Goal: Find specific page/section: Find specific page/section

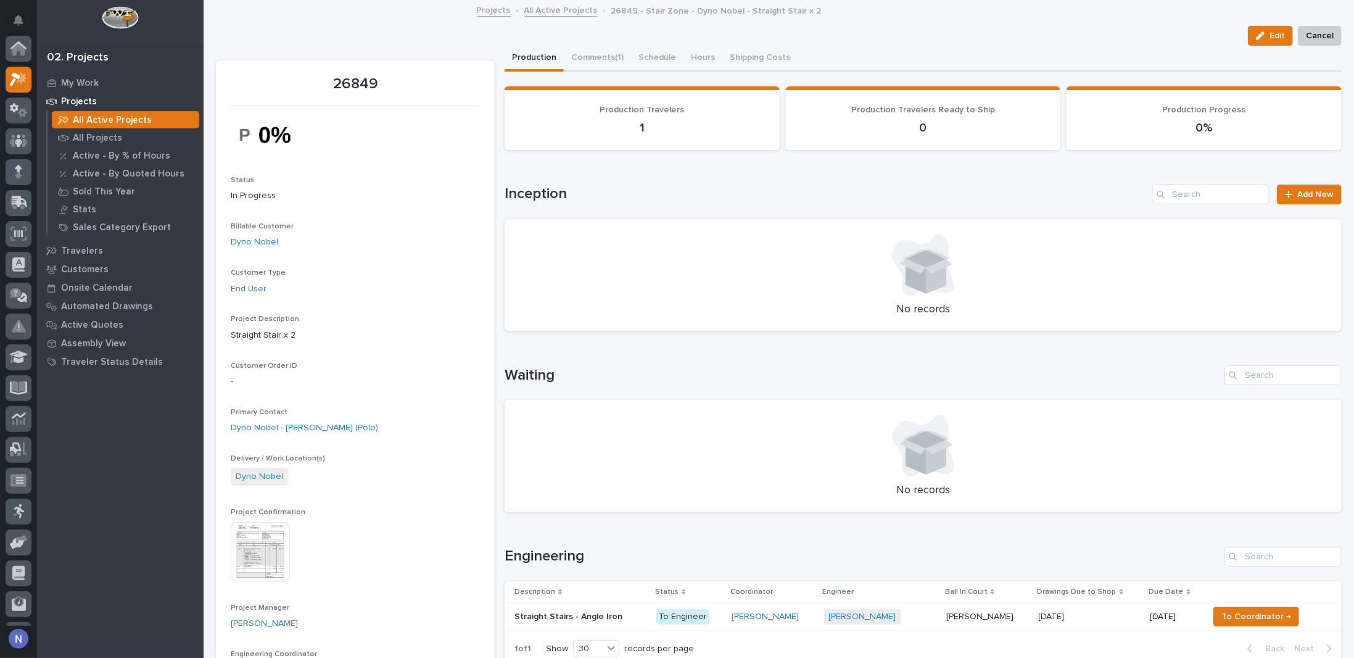
scroll to position [31, 0]
drag, startPoint x: 0, startPoint y: 0, endPoint x: 79, endPoint y: 101, distance: 127.9
click at [79, 101] on p "Projects" at bounding box center [79, 101] width 36 height 11
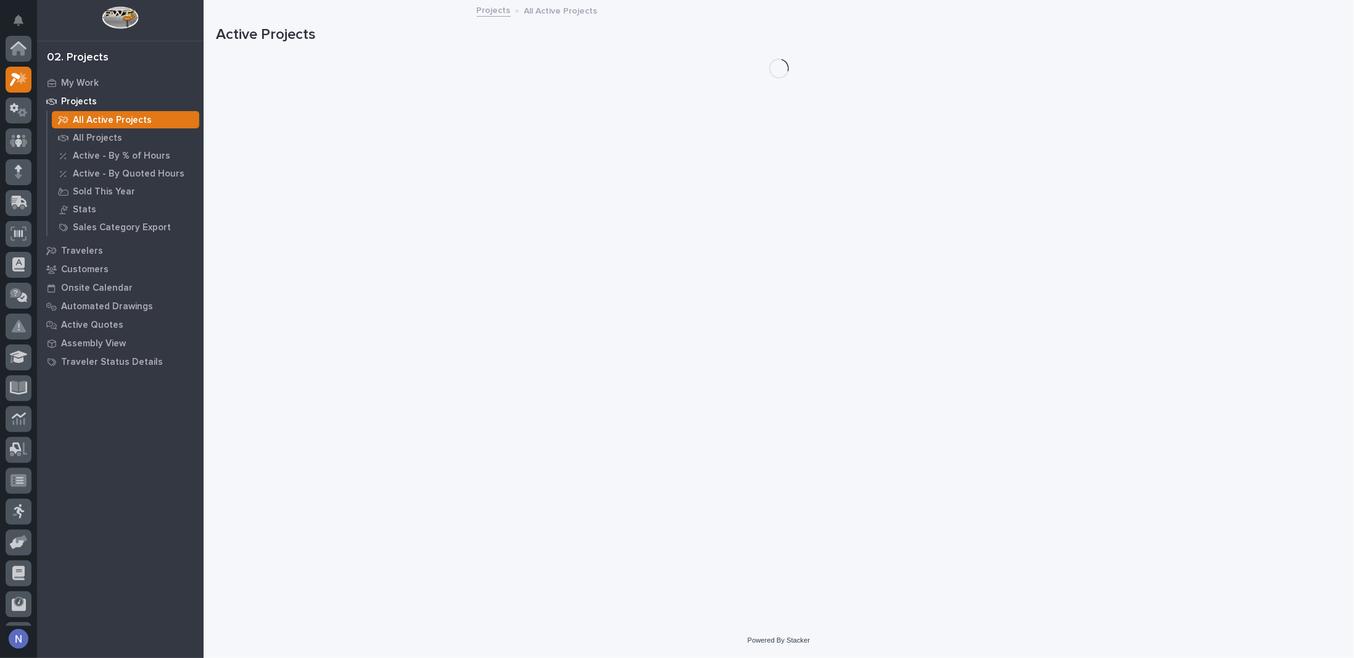
scroll to position [31, 0]
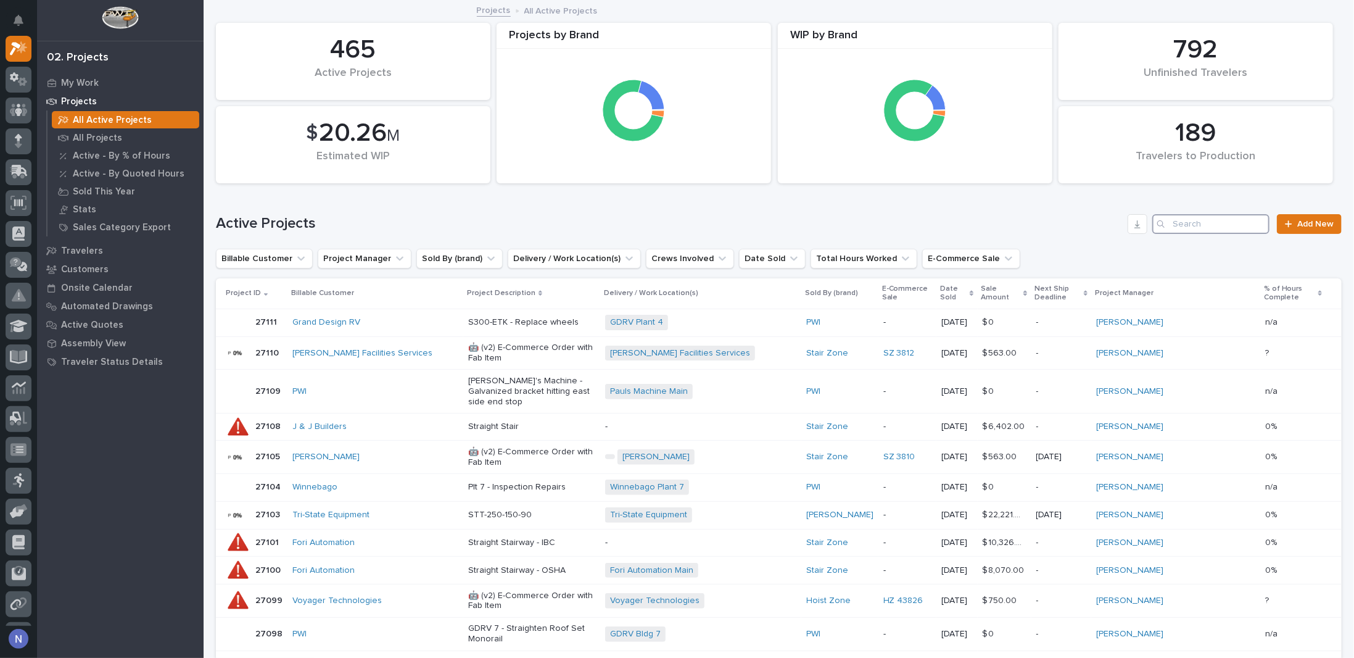
click at [1187, 232] on input "Search" at bounding box center [1211, 224] width 117 height 20
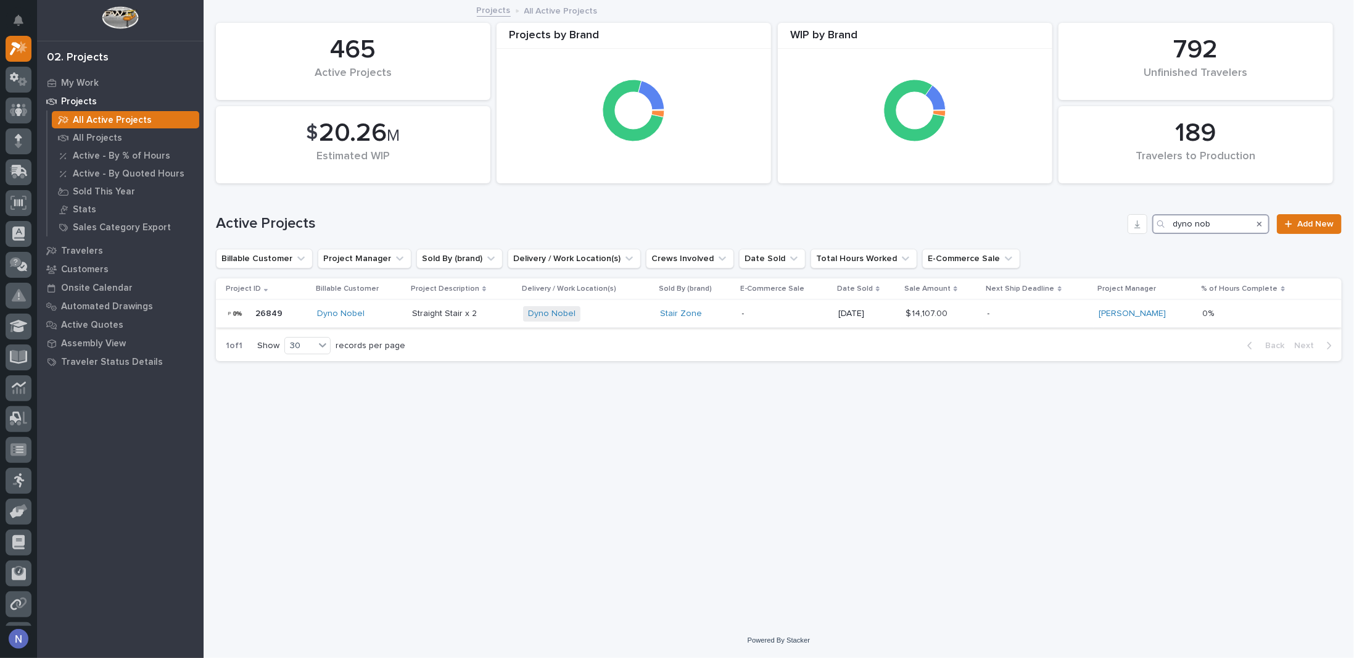
type input "dyno nob"
click at [591, 309] on div "Dyno Nobel + 0" at bounding box center [586, 313] width 127 height 15
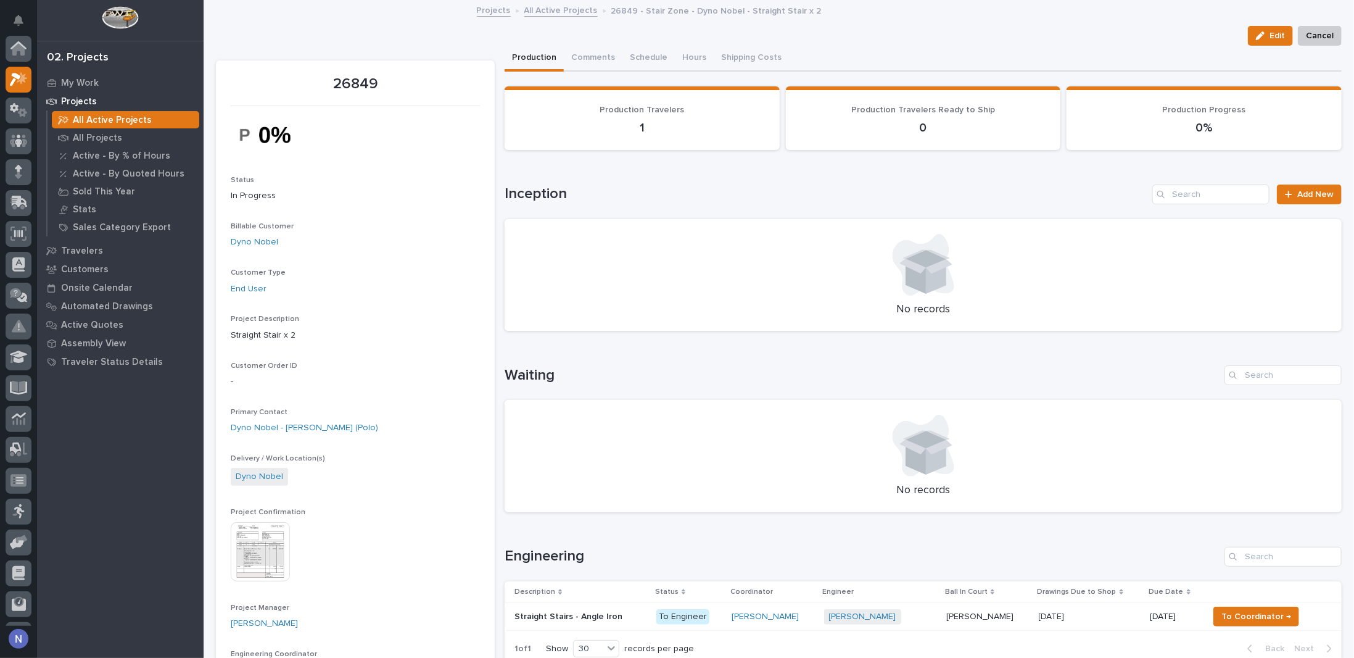
scroll to position [31, 0]
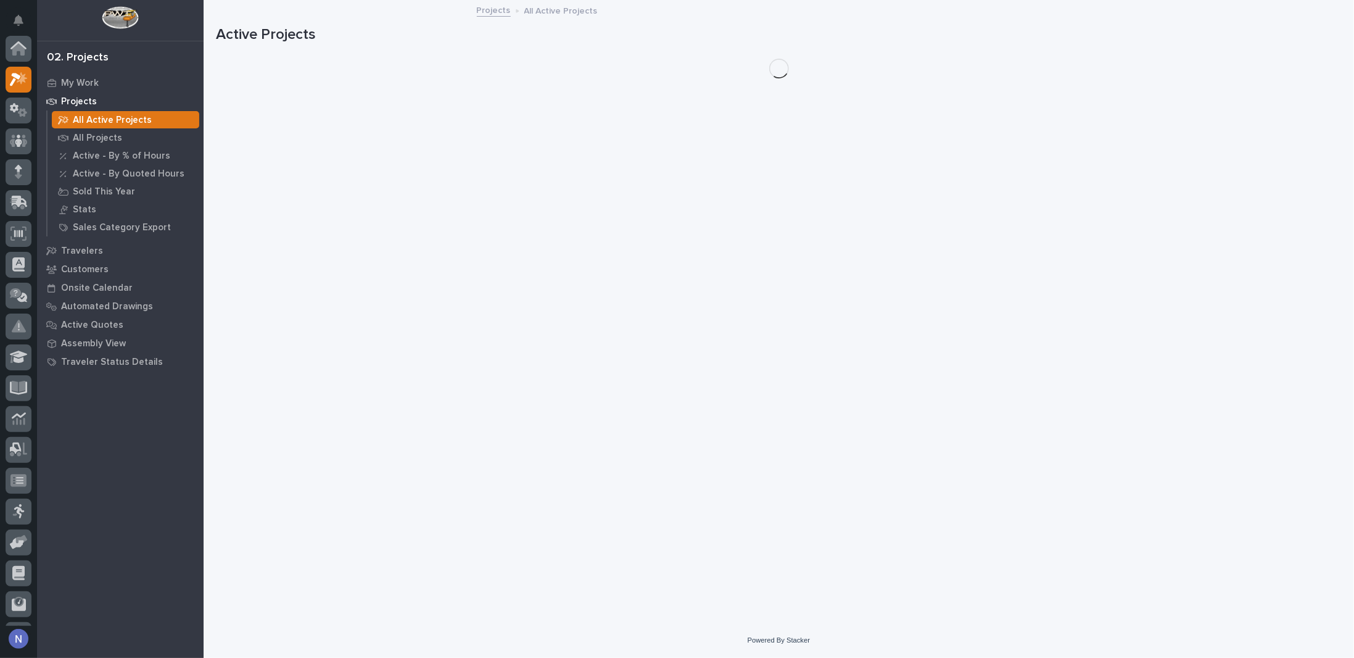
scroll to position [31, 0]
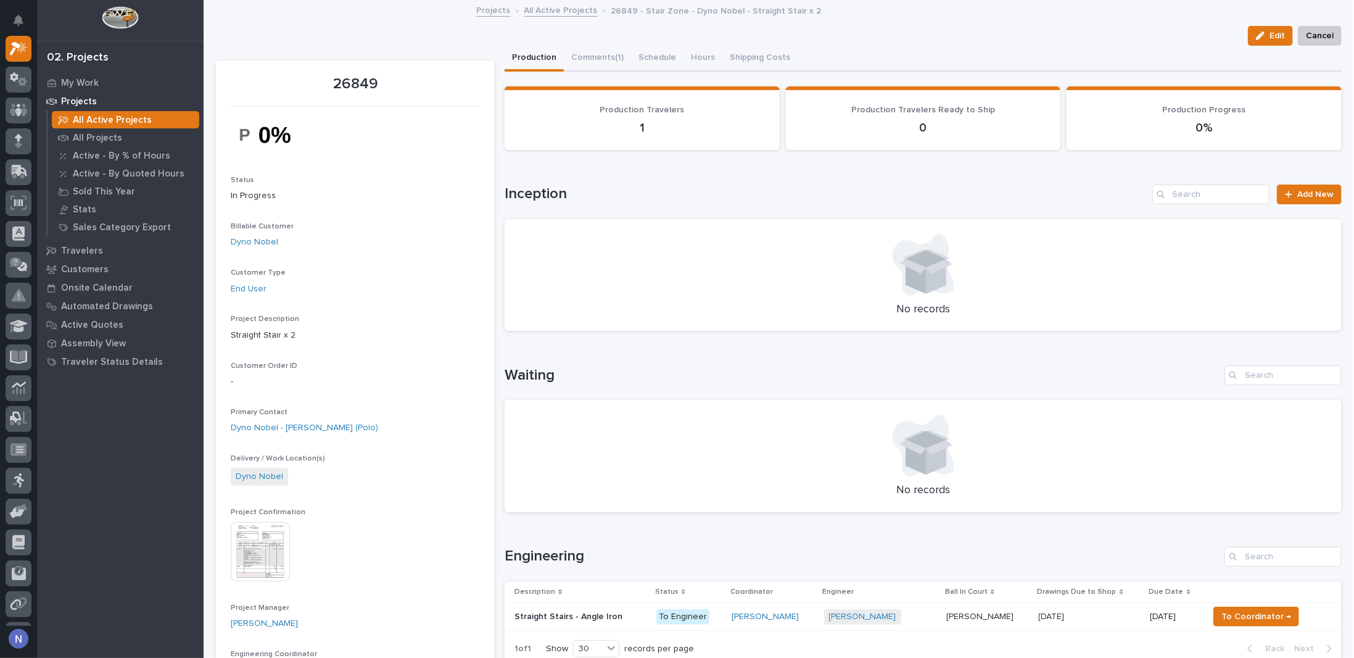
click at [272, 526] on img at bounding box center [260, 551] width 59 height 59
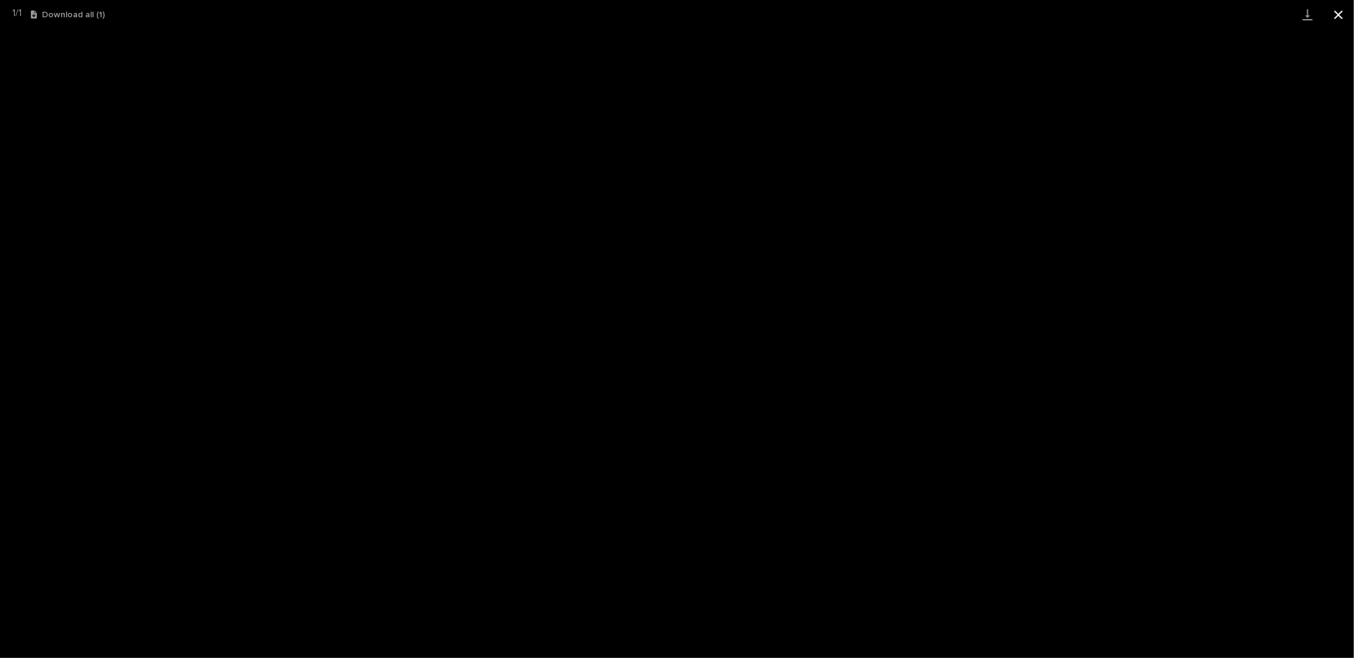
click at [1336, 12] on button "Close gallery" at bounding box center [1339, 14] width 31 height 29
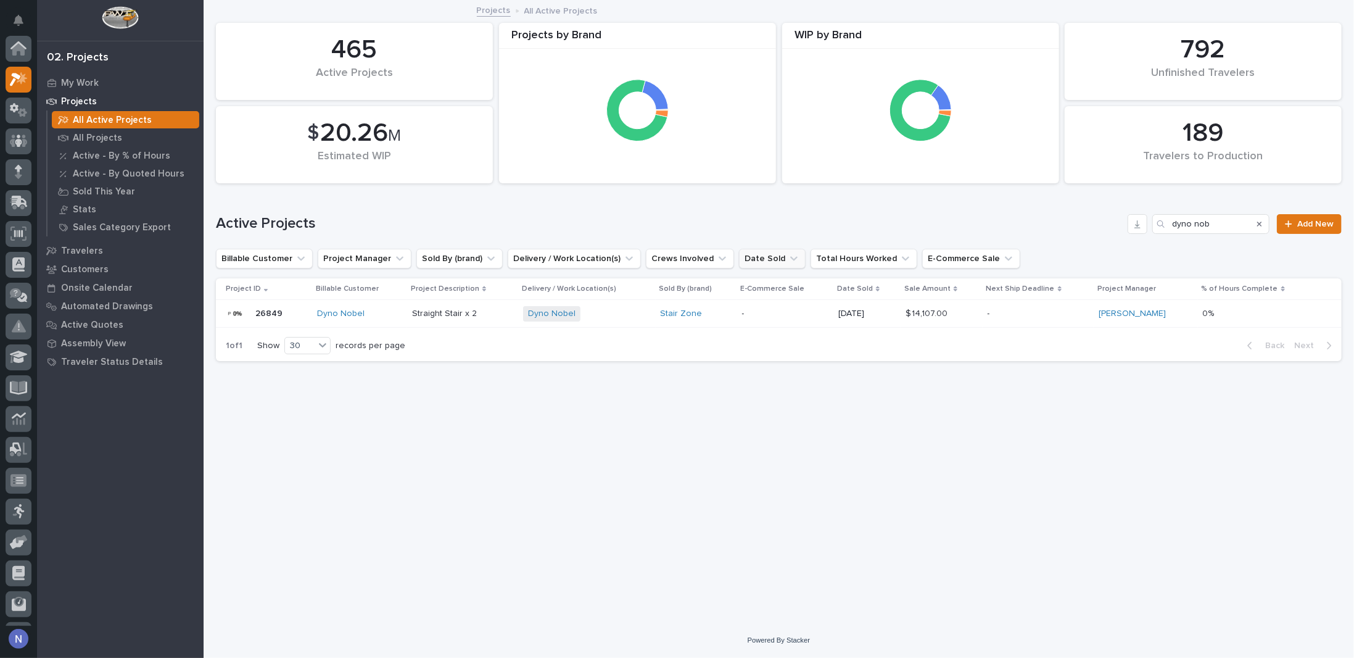
scroll to position [31, 0]
click at [81, 79] on p "My Work" at bounding box center [80, 83] width 38 height 11
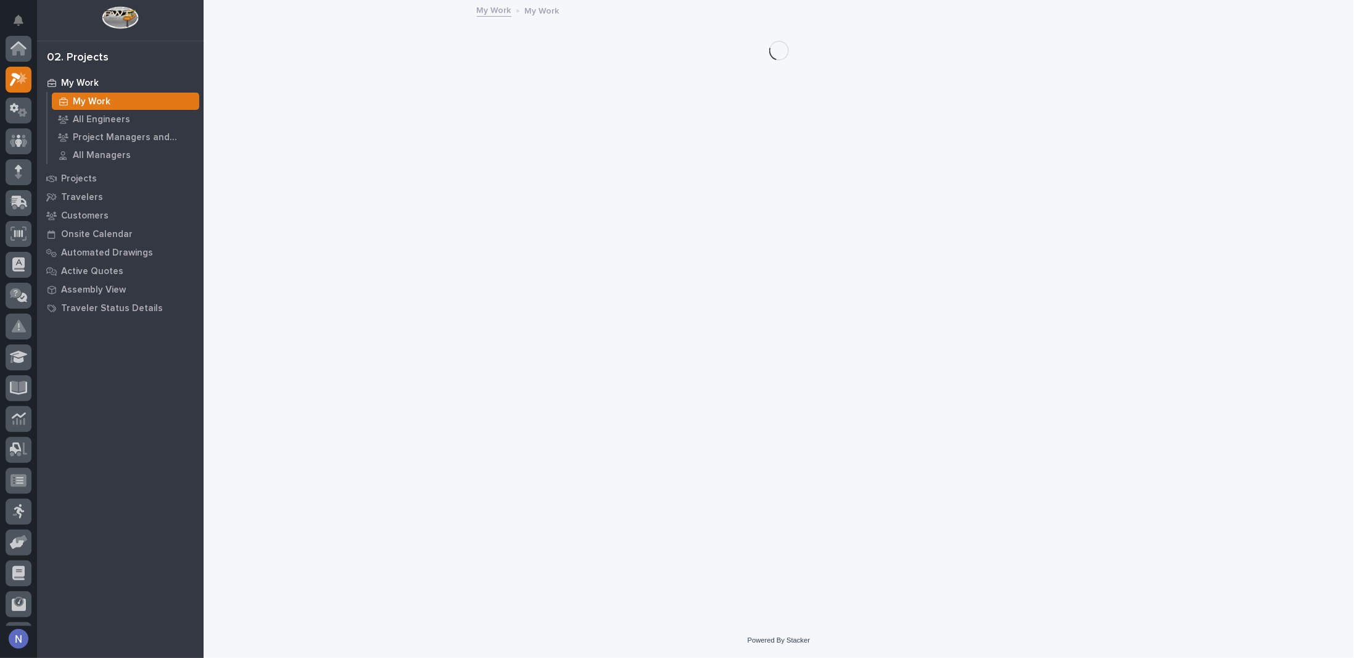
scroll to position [31, 0]
